Goal: Task Accomplishment & Management: Manage account settings

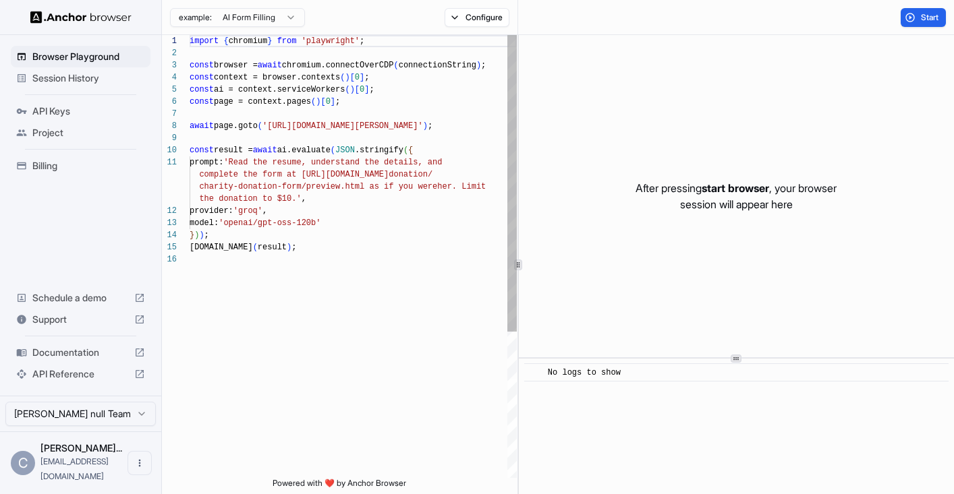
scroll to position [121, 0]
click at [80, 107] on span "API Keys" at bounding box center [88, 111] width 113 height 13
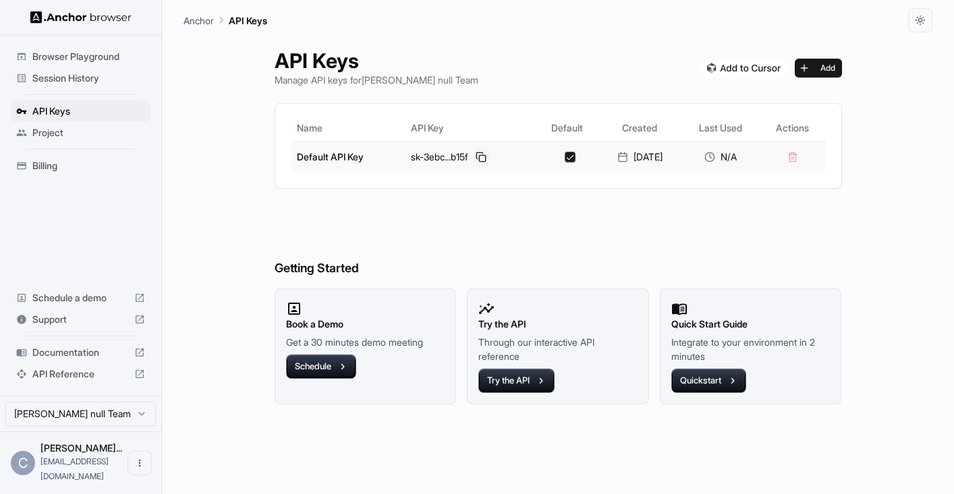
click at [478, 155] on button at bounding box center [481, 157] width 16 height 16
click at [484, 233] on h6 "Getting Started" at bounding box center [558, 242] width 567 height 74
click at [76, 160] on span "Billing" at bounding box center [88, 165] width 113 height 13
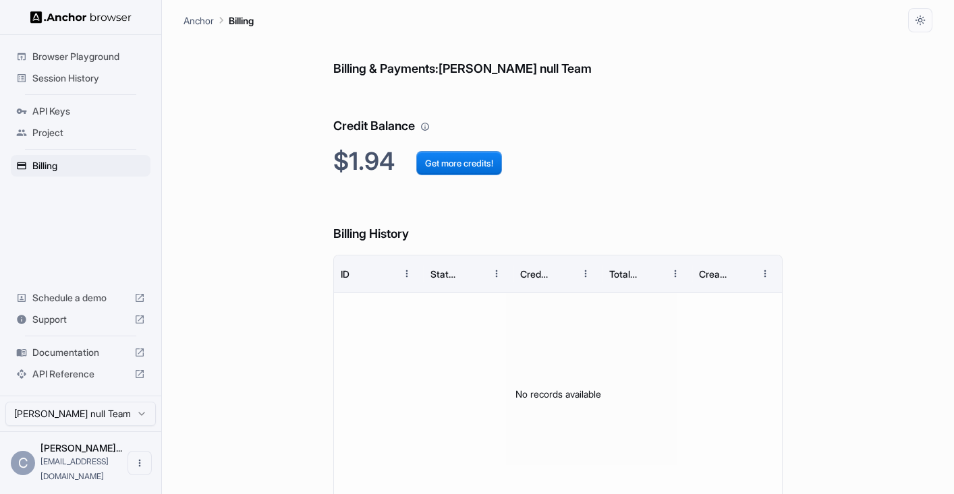
click at [429, 228] on h6 "Billing History" at bounding box center [557, 221] width 449 height 47
click at [436, 228] on h6 "Billing History" at bounding box center [557, 221] width 449 height 47
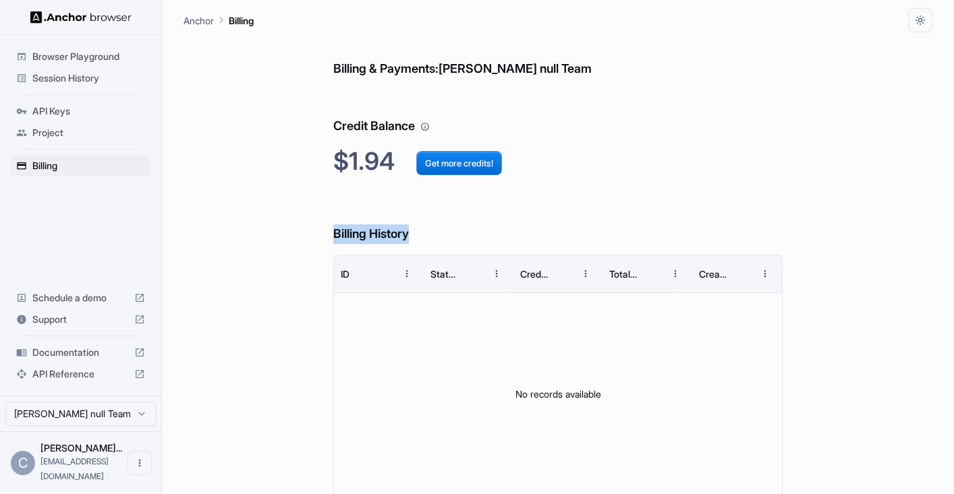
click at [436, 228] on h6 "Billing History" at bounding box center [557, 221] width 449 height 47
click at [459, 228] on h6 "Billing History" at bounding box center [557, 221] width 449 height 47
click at [467, 228] on h6 "Billing History" at bounding box center [557, 221] width 449 height 47
